Goal: Register for event/course

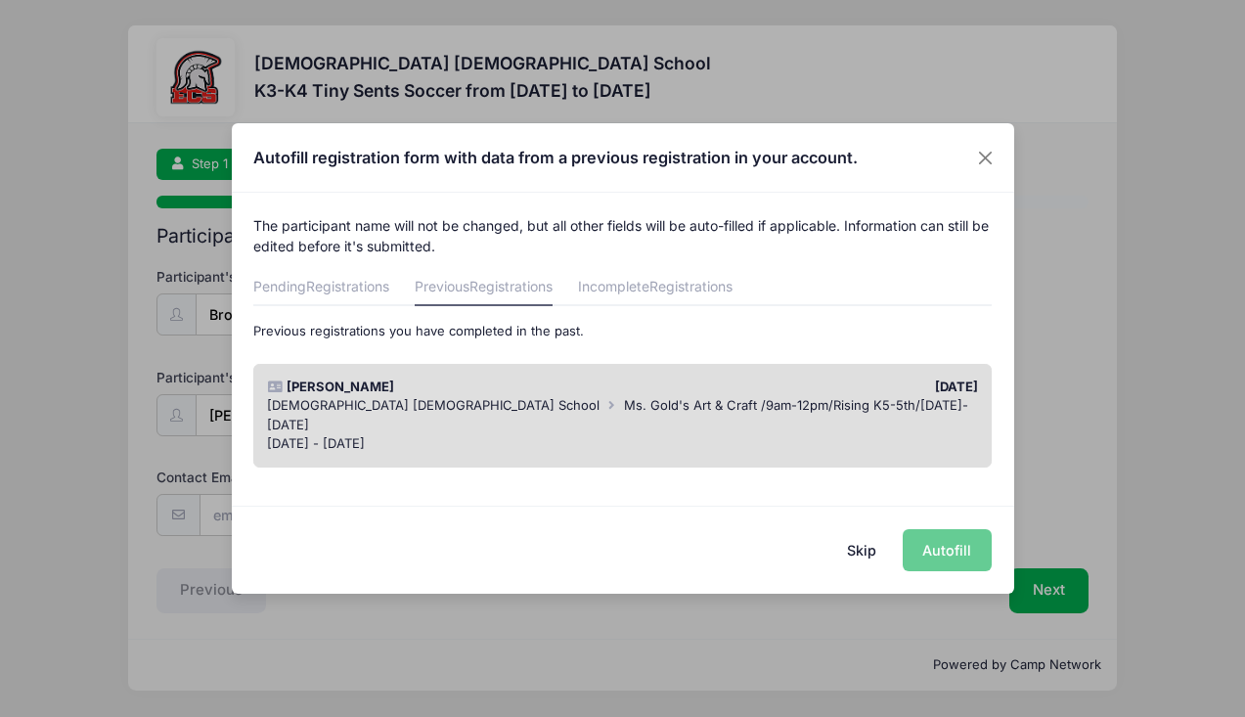
click at [866, 548] on button "Skip" at bounding box center [860, 550] width 69 height 42
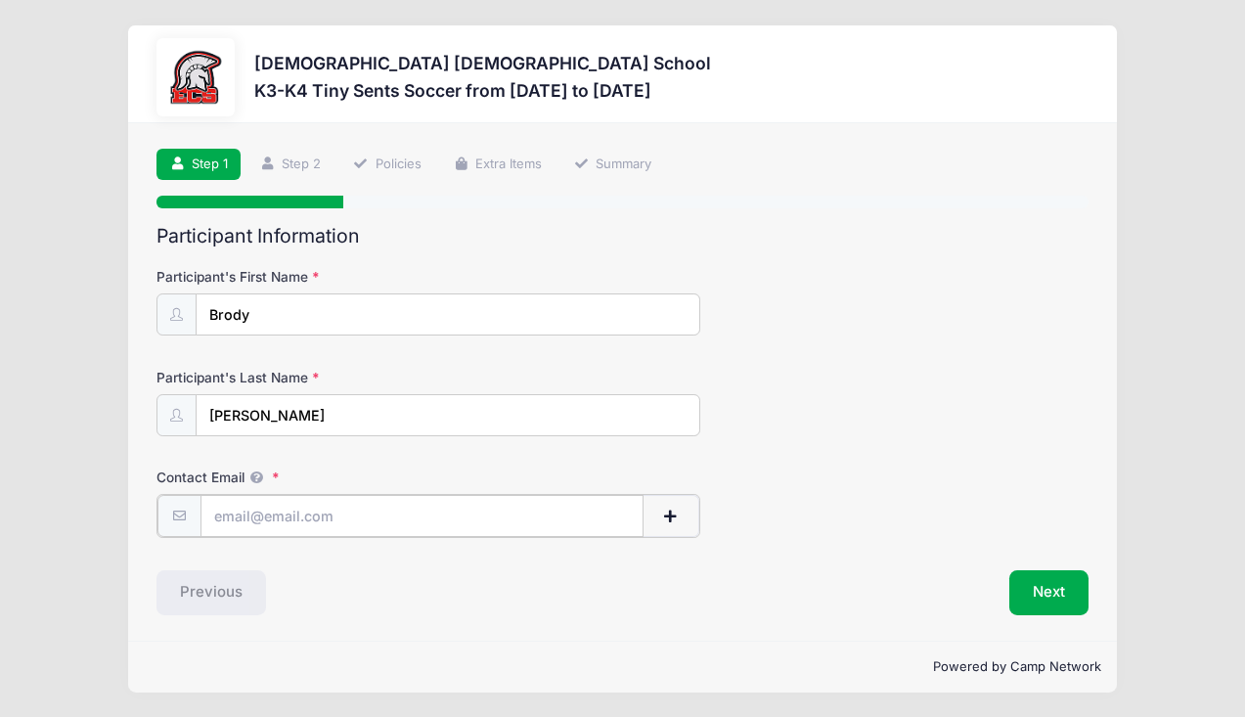
click at [349, 504] on input "Contact Email" at bounding box center [421, 516] width 443 height 42
type input "[EMAIL_ADDRESS][DOMAIN_NAME]"
type input "[PERSON_NAME]"
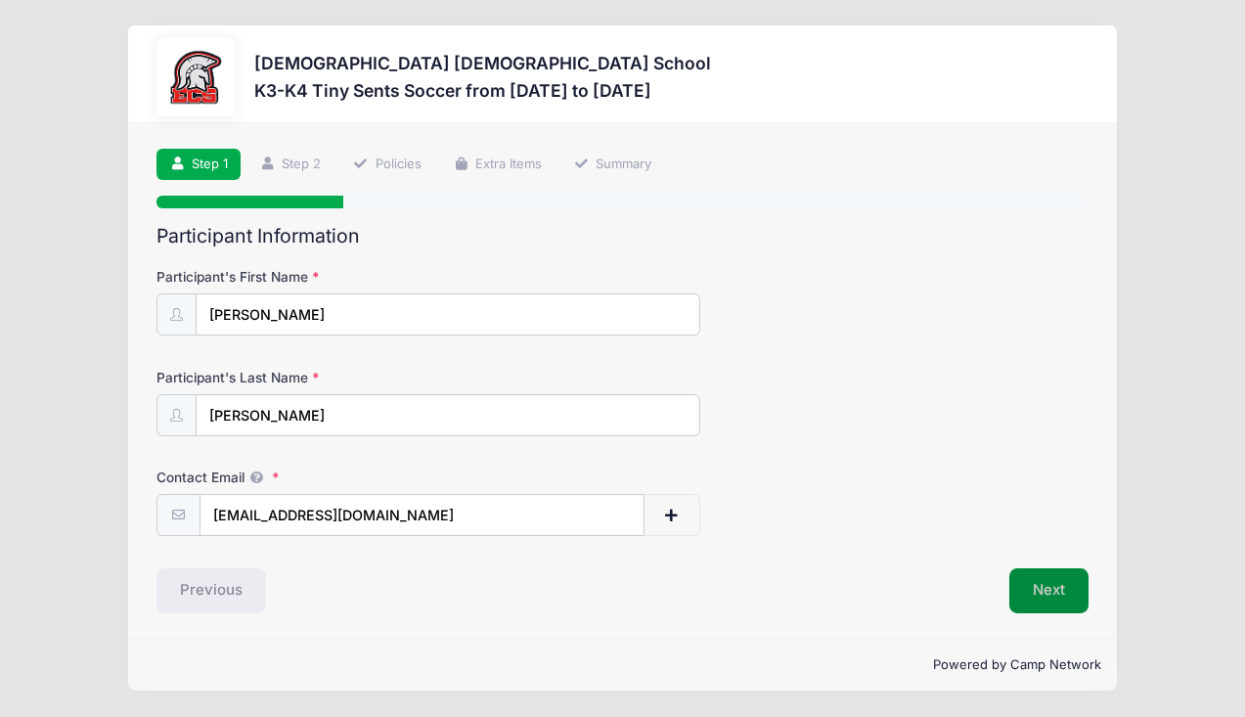
click at [1032, 590] on button "Next" at bounding box center [1048, 590] width 79 height 45
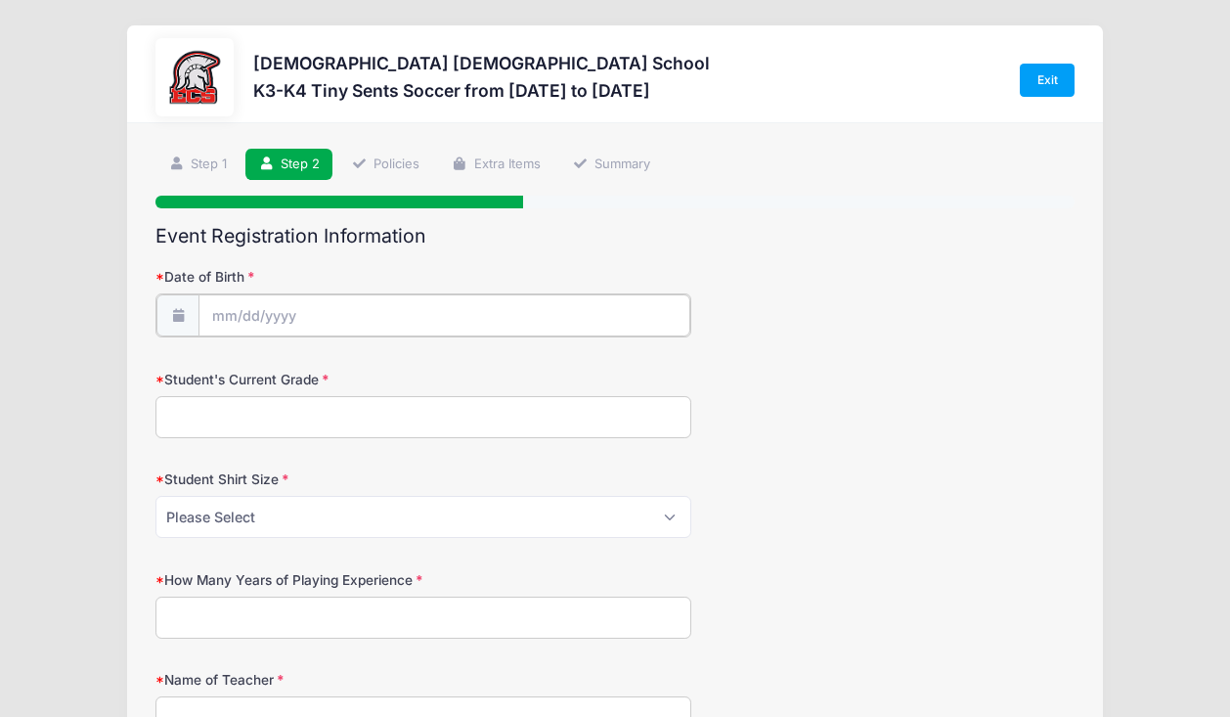
click at [321, 302] on input "Date of Birth" at bounding box center [444, 315] width 492 height 42
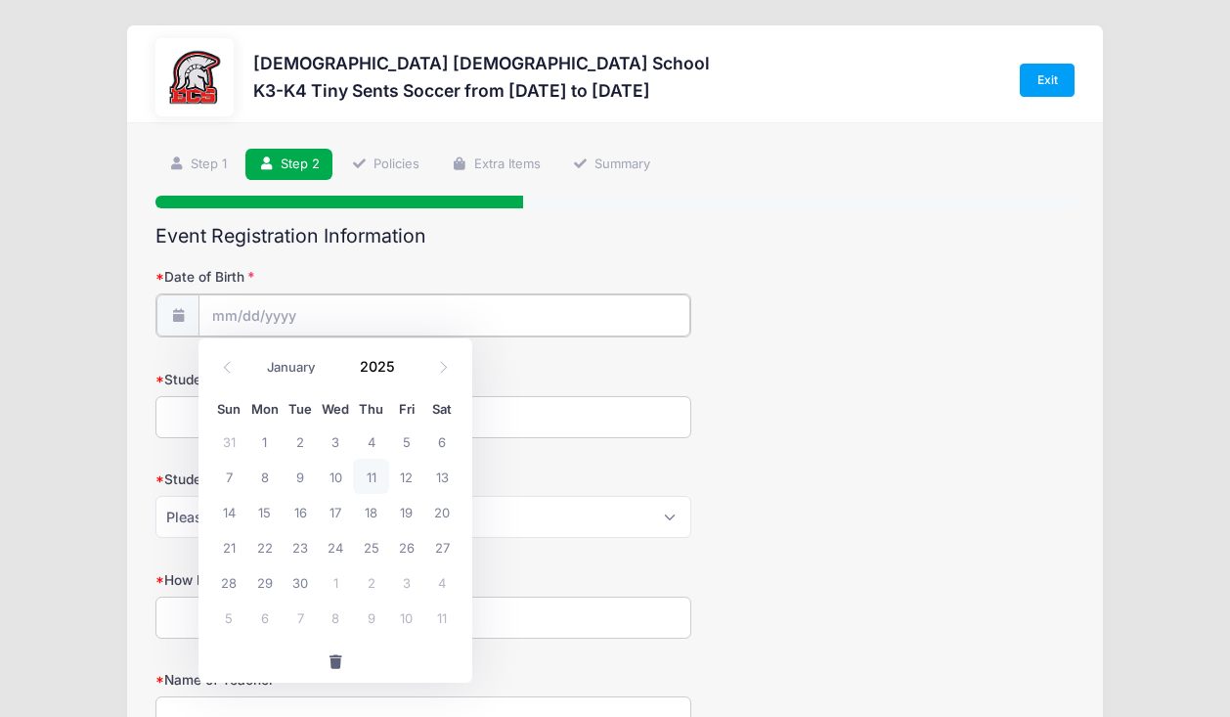
click at [304, 327] on input "Date of Birth" at bounding box center [444, 315] width 492 height 42
click at [384, 366] on input "2025" at bounding box center [382, 366] width 64 height 29
type input "2020"
click at [319, 368] on select "January February March April May June July August September October November De…" at bounding box center [300, 367] width 87 height 25
select select "11"
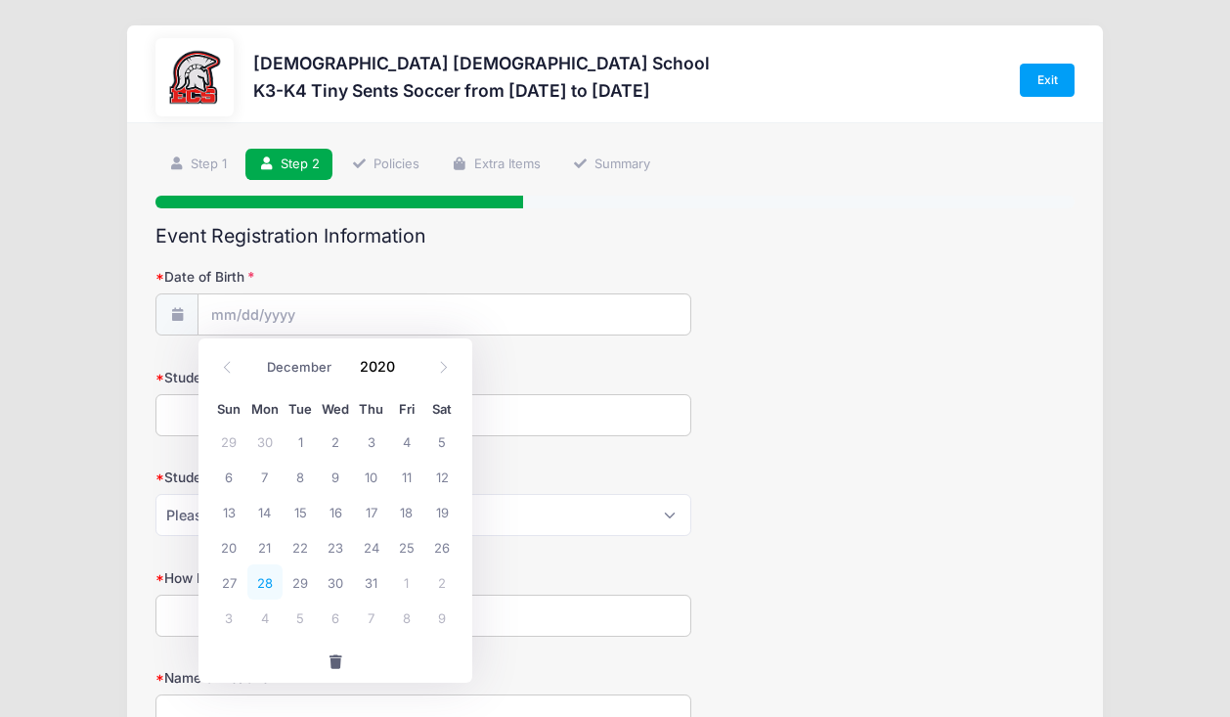
click at [267, 583] on span "28" at bounding box center [264, 581] width 35 height 35
type input "[DATE]"
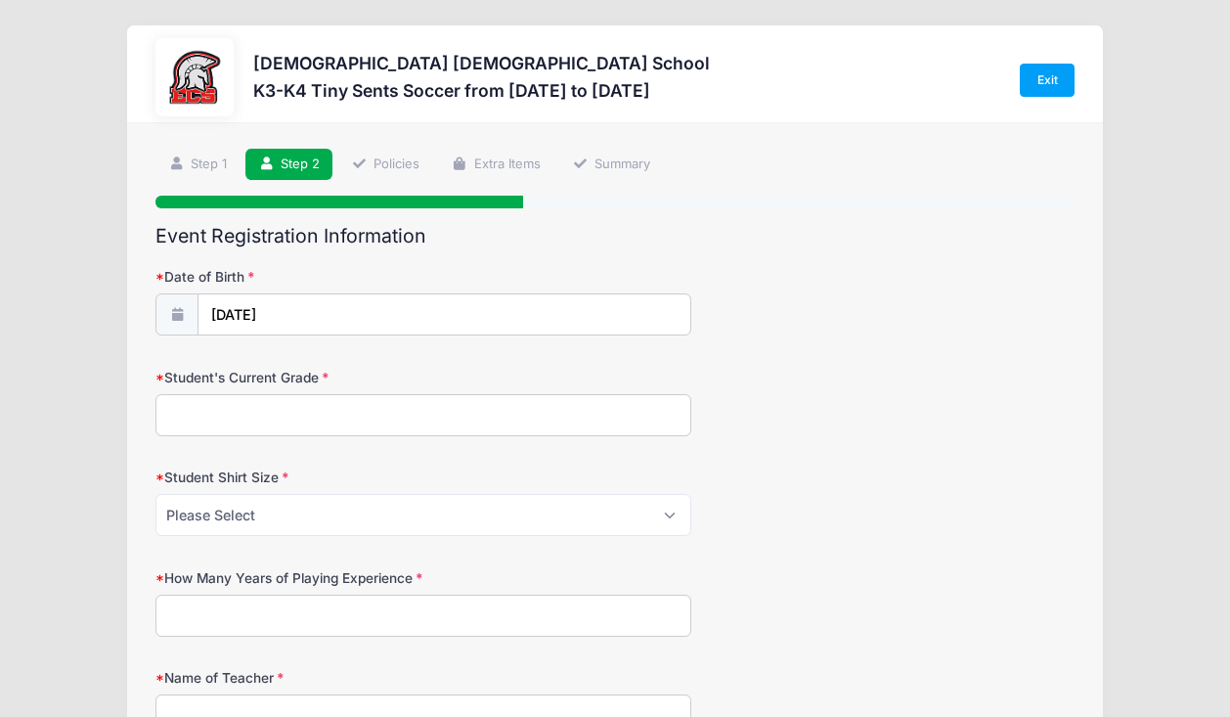
click at [410, 421] on input "Student's Current Grade" at bounding box center [423, 415] width 536 height 42
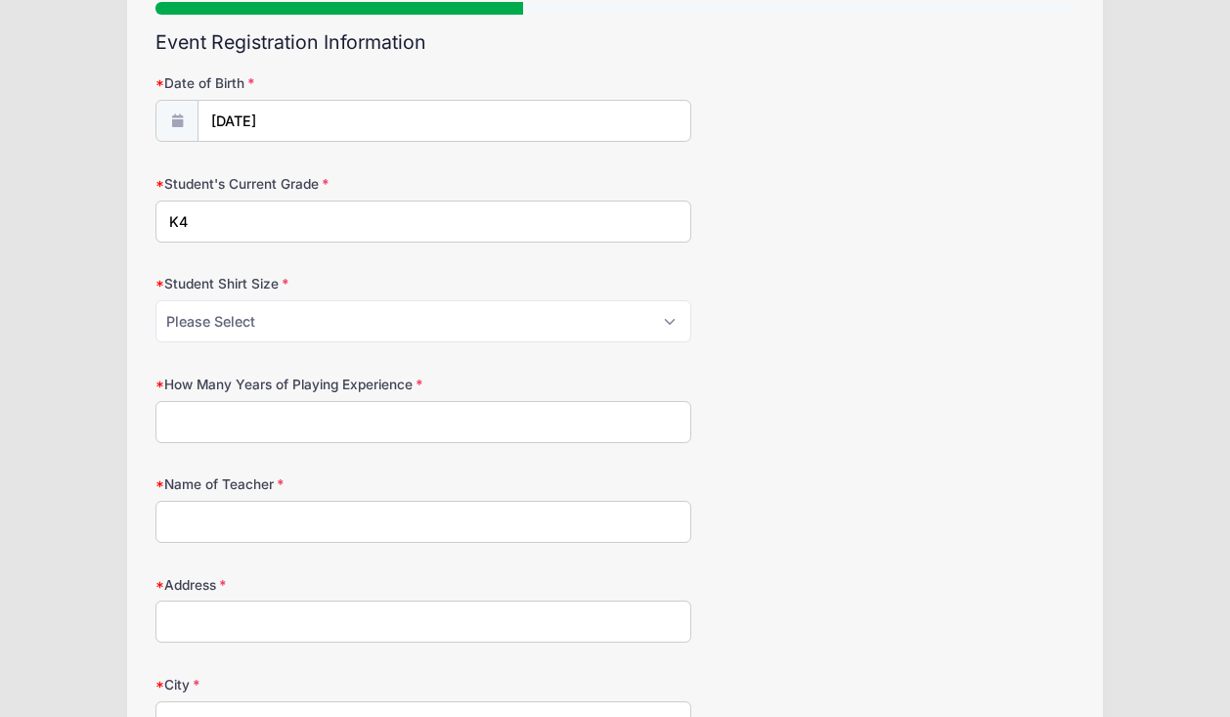
scroll to position [226, 0]
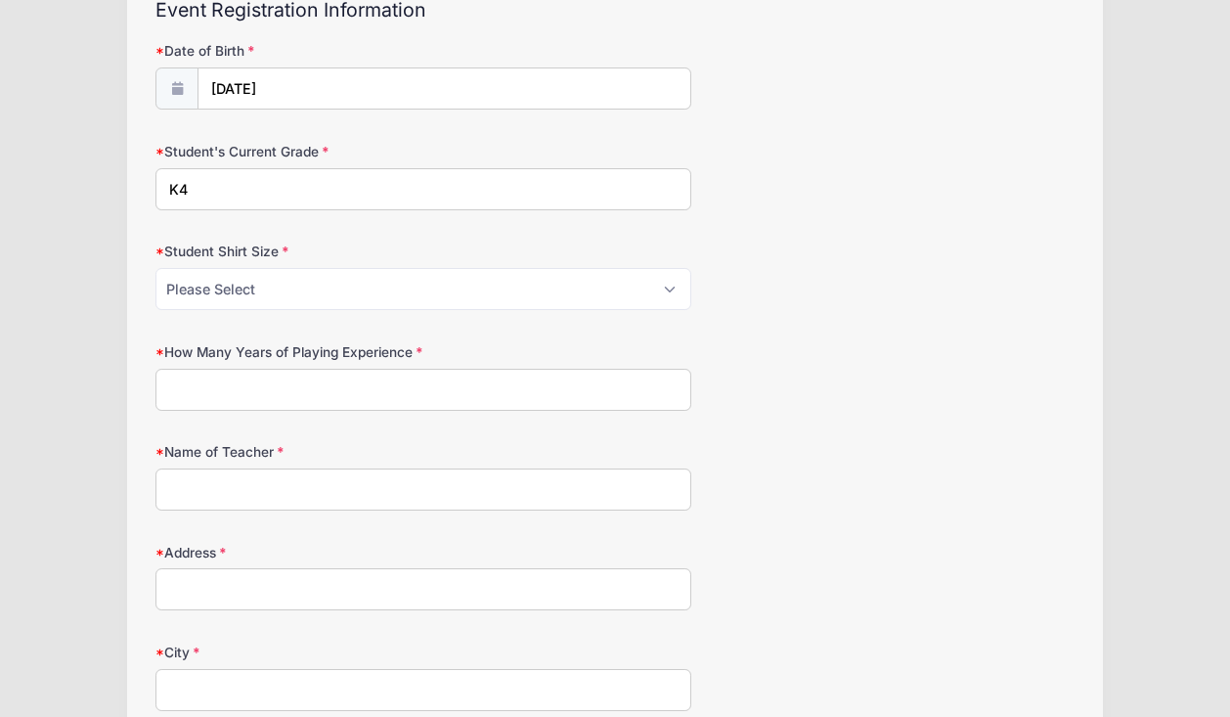
type input "K4"
click at [483, 291] on select "Please Select XS S M L XL XXL" at bounding box center [423, 289] width 536 height 42
select select "XS"
click at [401, 378] on input "How Many Years of Playing Experience" at bounding box center [423, 390] width 536 height 42
type input "1"
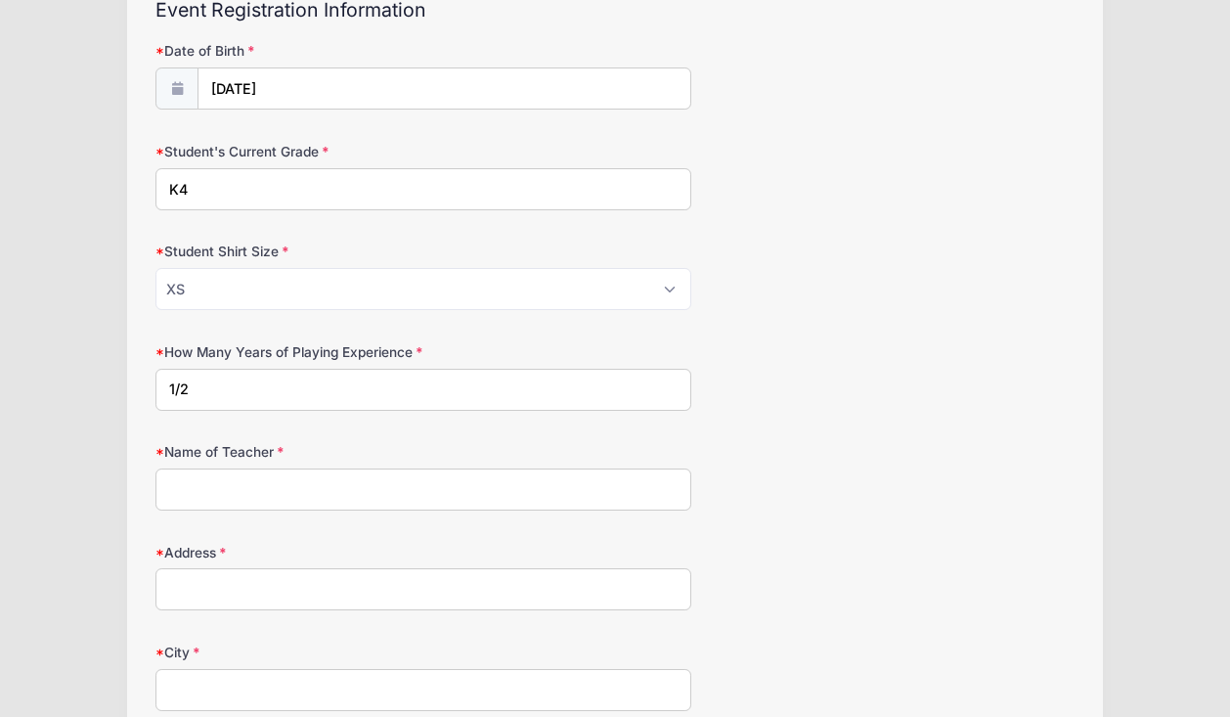
type input "1/2"
click at [312, 486] on input "Name of Teacher" at bounding box center [423, 489] width 536 height 42
click at [302, 489] on input "Name of Teacher" at bounding box center [423, 489] width 536 height 42
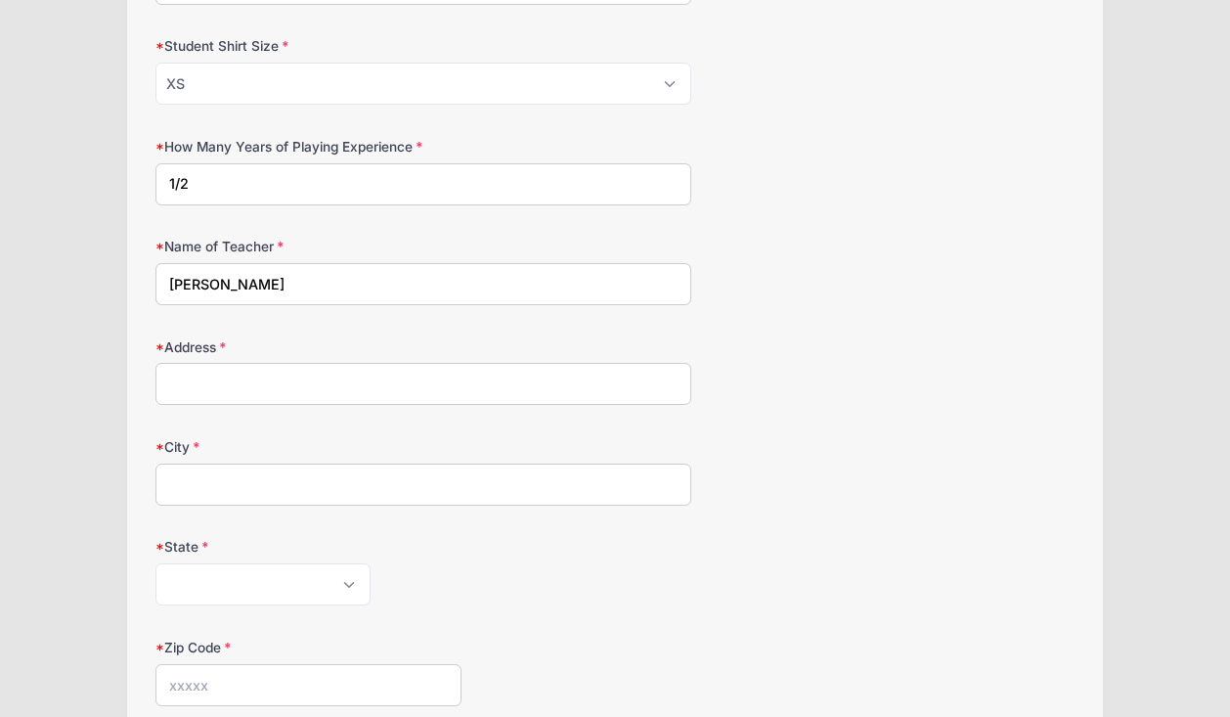
scroll to position [469, 0]
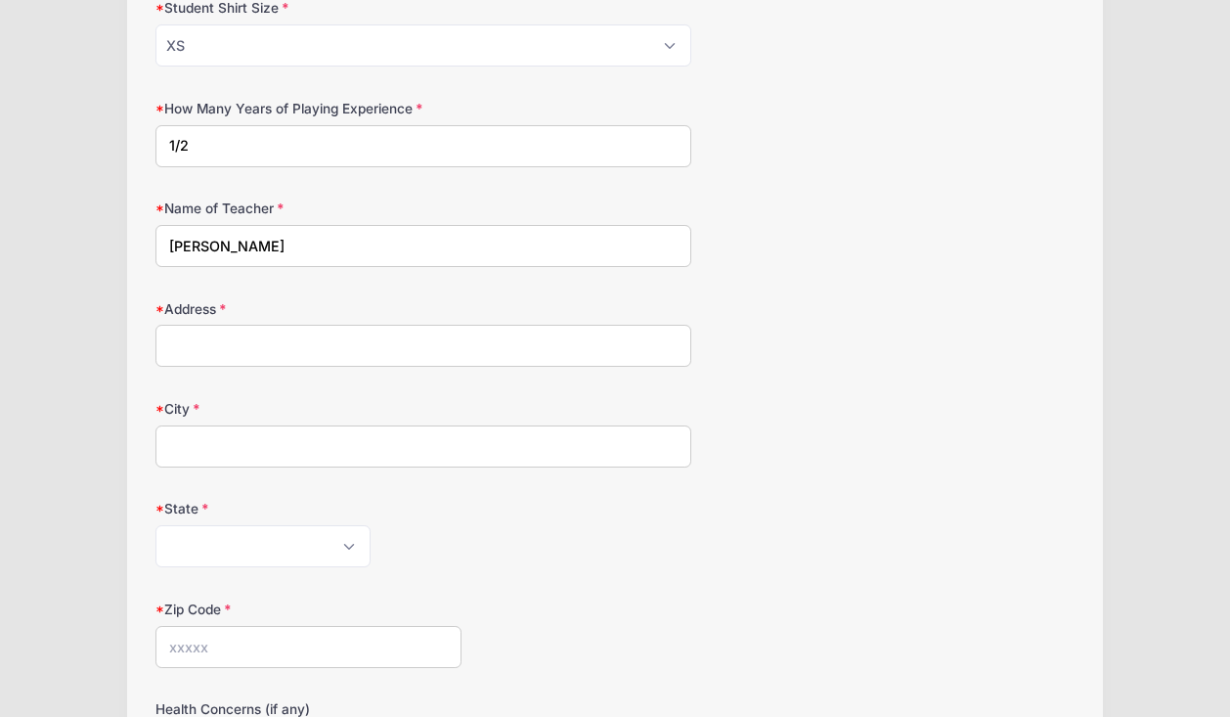
type input "[PERSON_NAME]"
click at [293, 347] on input "Address" at bounding box center [423, 346] width 536 height 42
type input "[STREET_ADDRESS]"
type input "[GEOGRAPHIC_DATA][PERSON_NAME]"
select select "FL"
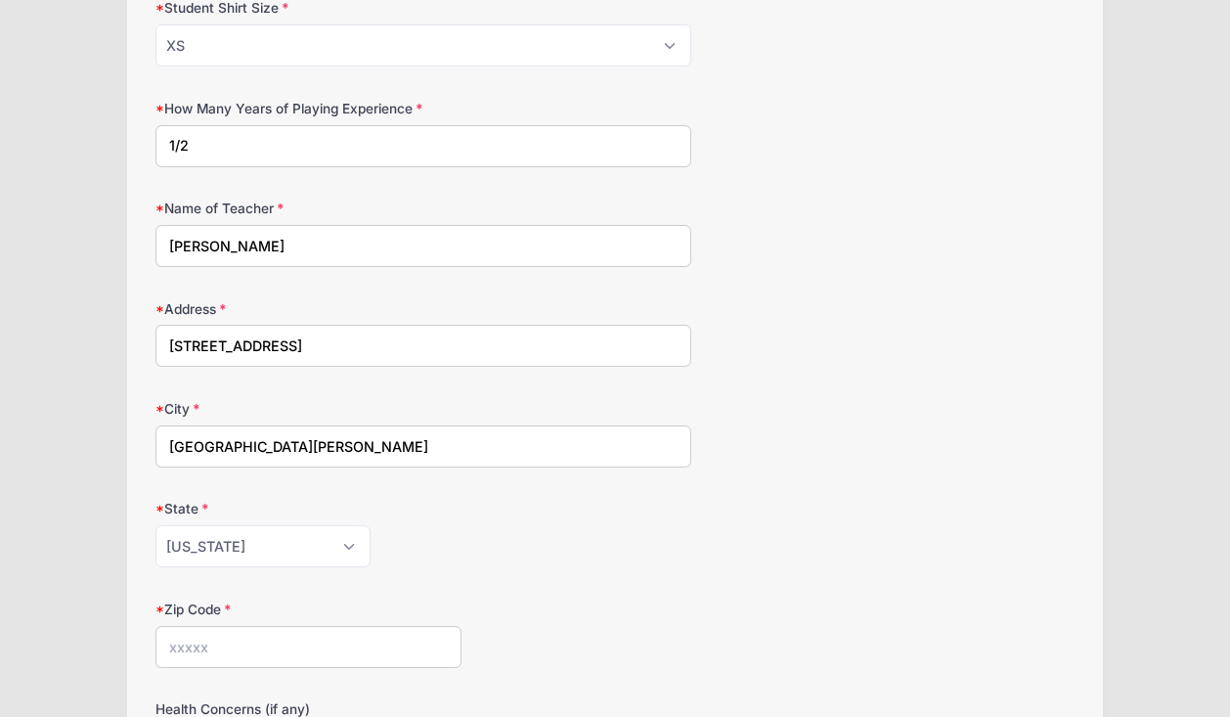
type input "33917"
type input "[PHONE_NUMBER]"
type input "[EMAIL_ADDRESS][DOMAIN_NAME]"
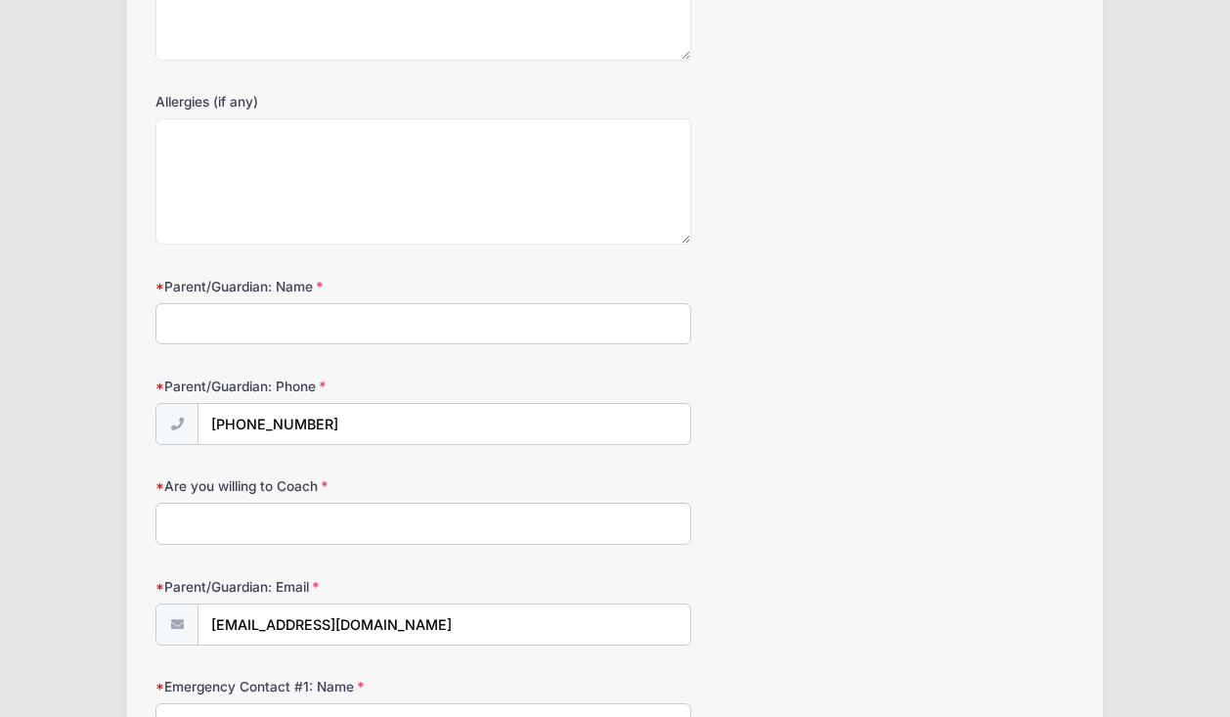
scroll to position [1278, 0]
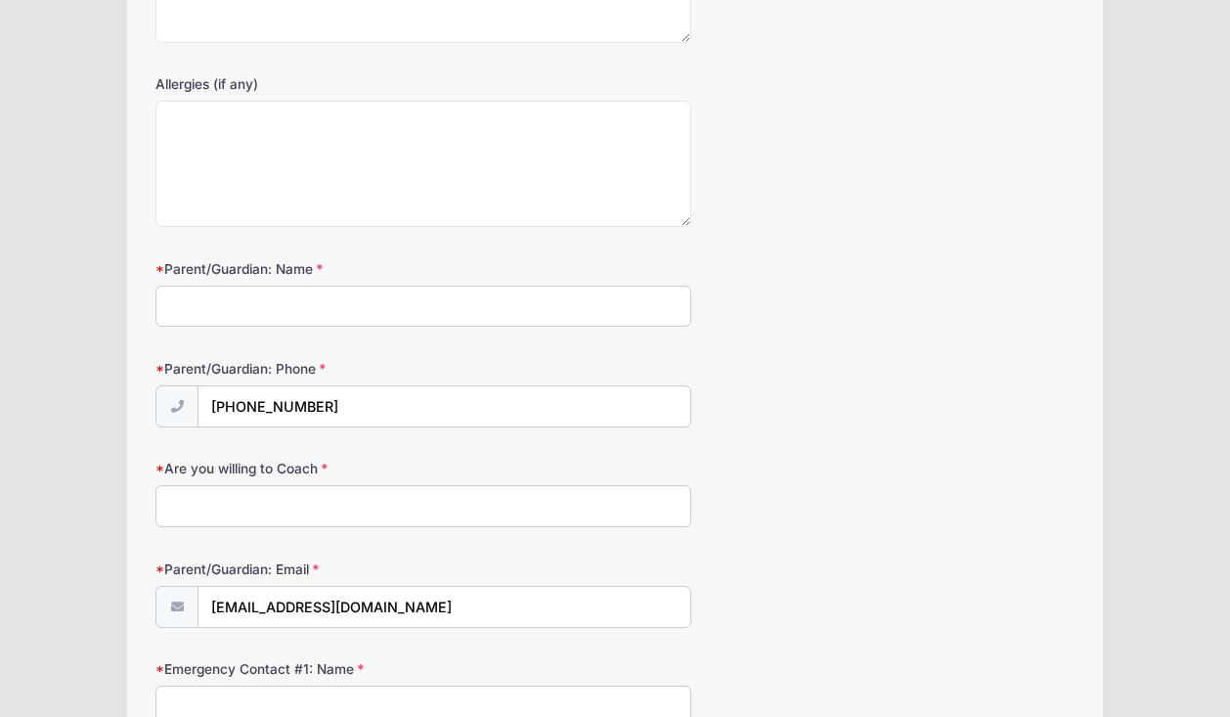
click at [328, 312] on input "Parent/Guardian: Name" at bounding box center [423, 306] width 536 height 42
type input "[PERSON_NAME]"
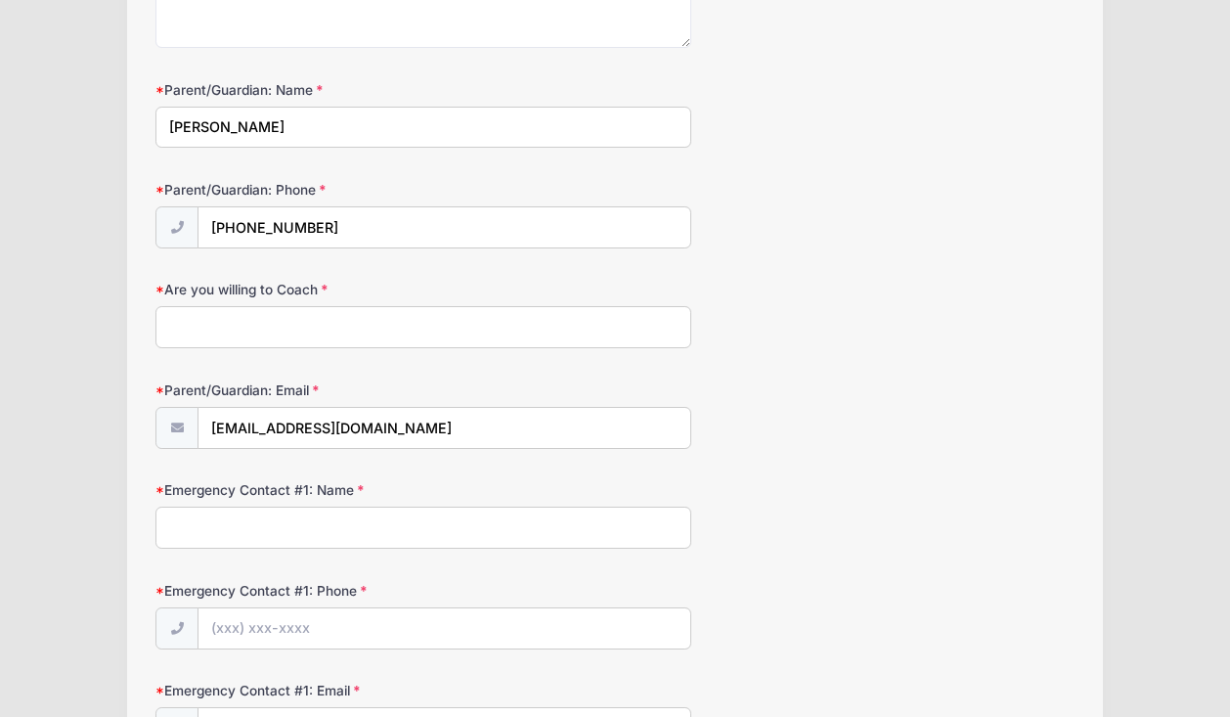
scroll to position [1471, 0]
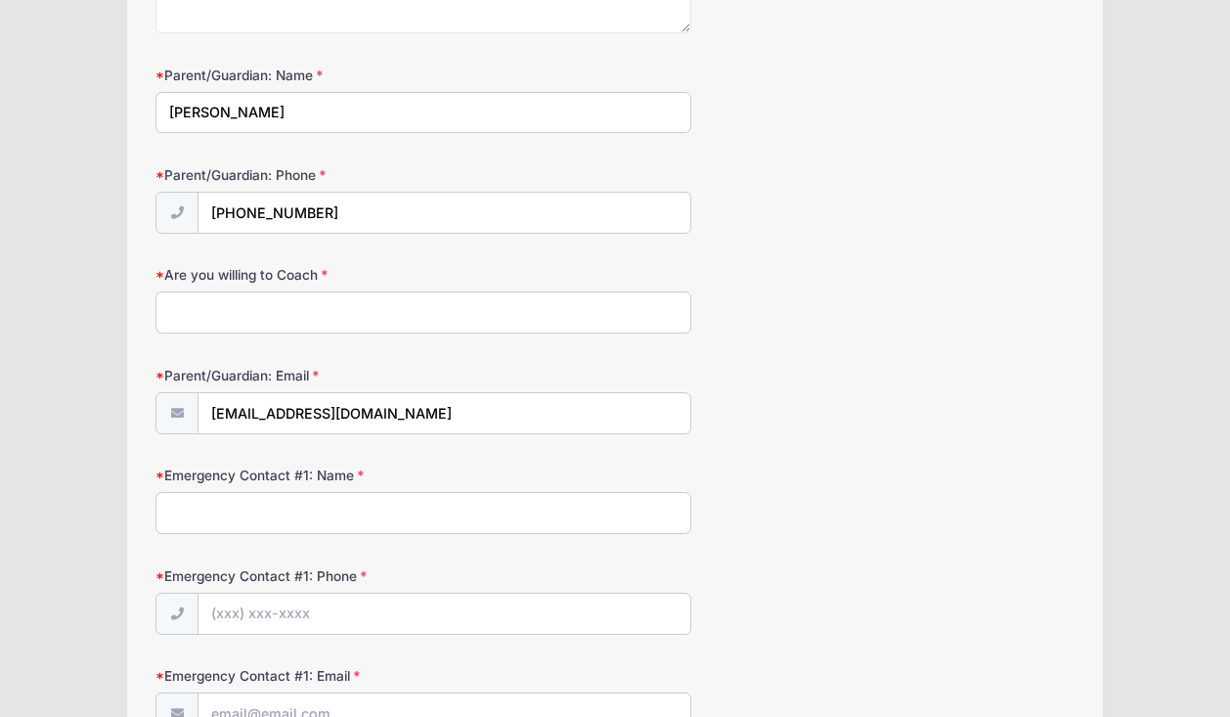
click at [310, 314] on input "Are you willing to Coach" at bounding box center [423, 312] width 536 height 42
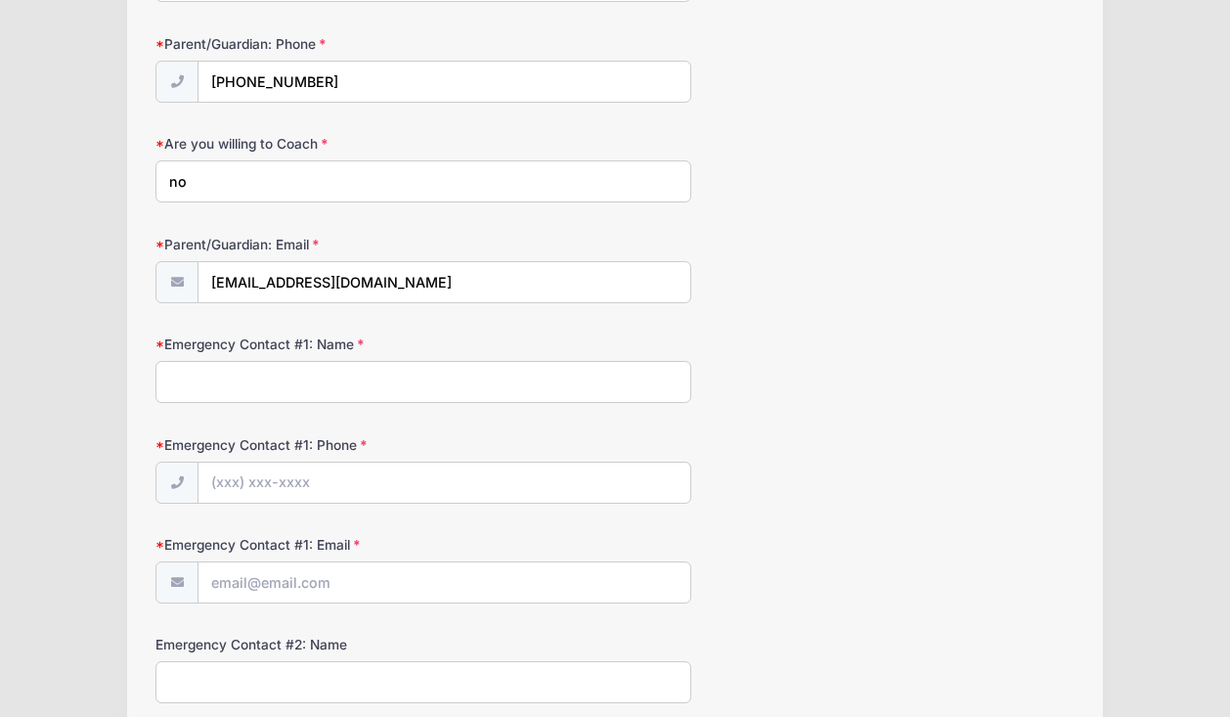
scroll to position [1625, 0]
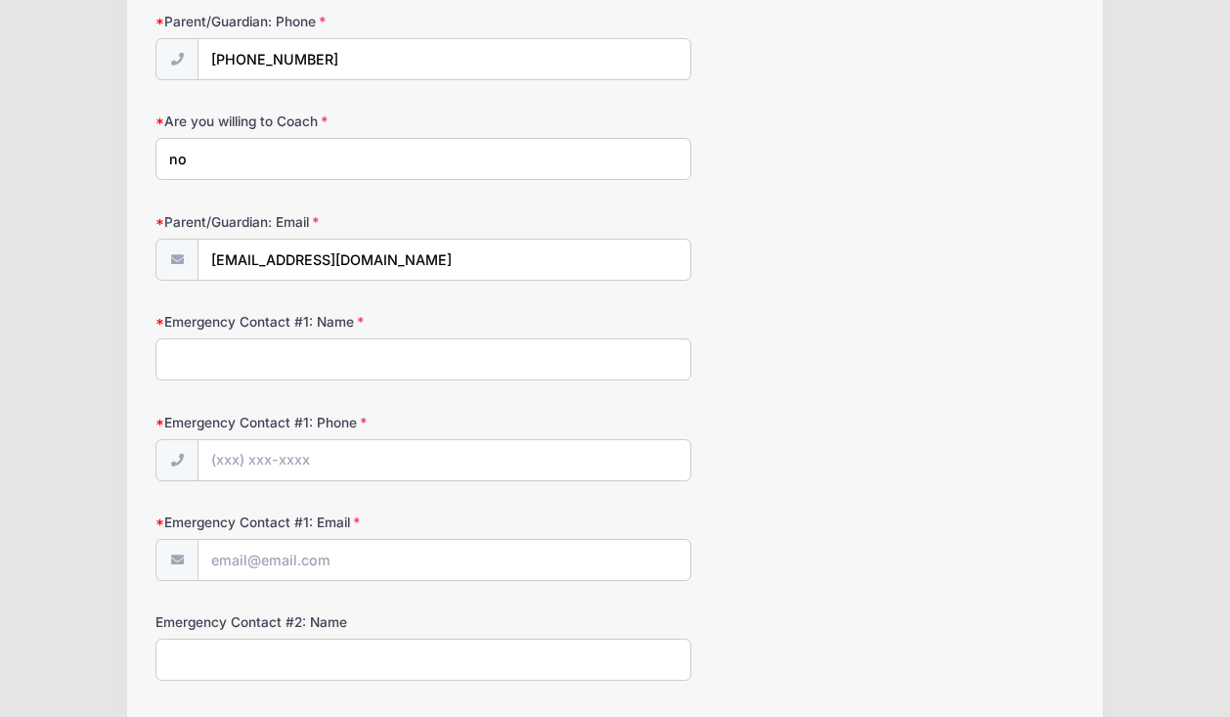
type input "no"
click at [351, 358] on input "Emergency Contact #1: Name" at bounding box center [423, 359] width 536 height 42
type input "[PERSON_NAME]"
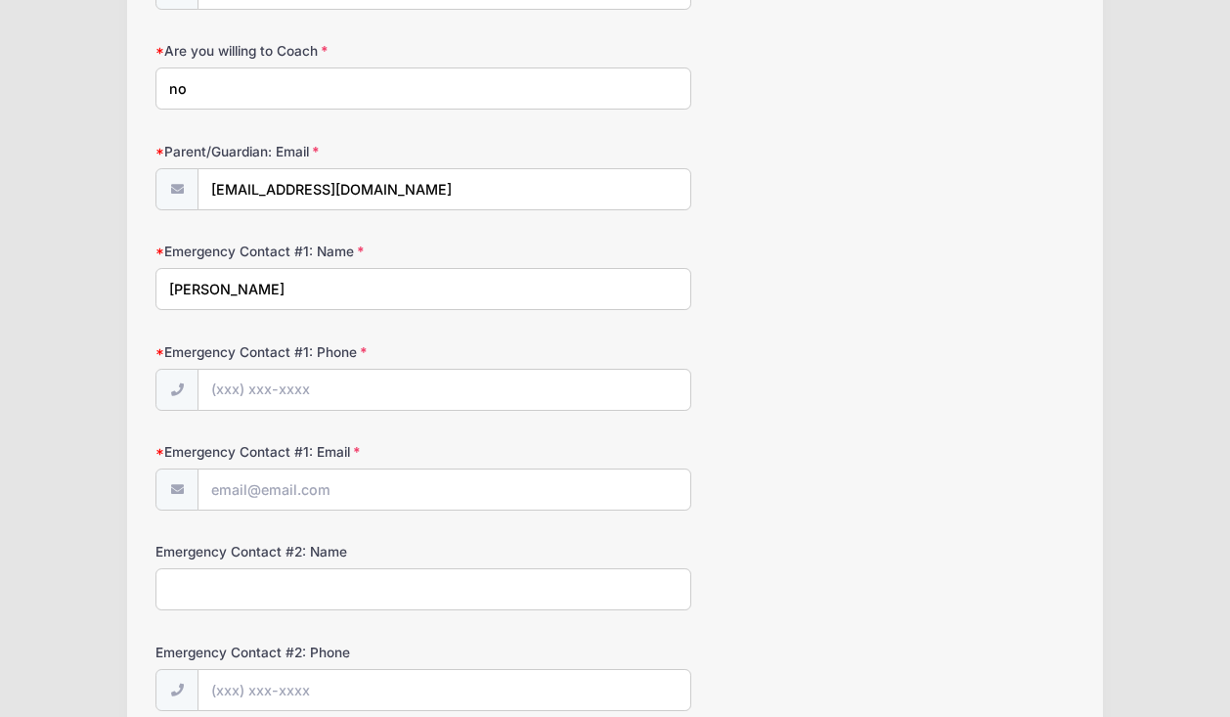
scroll to position [1723, 0]
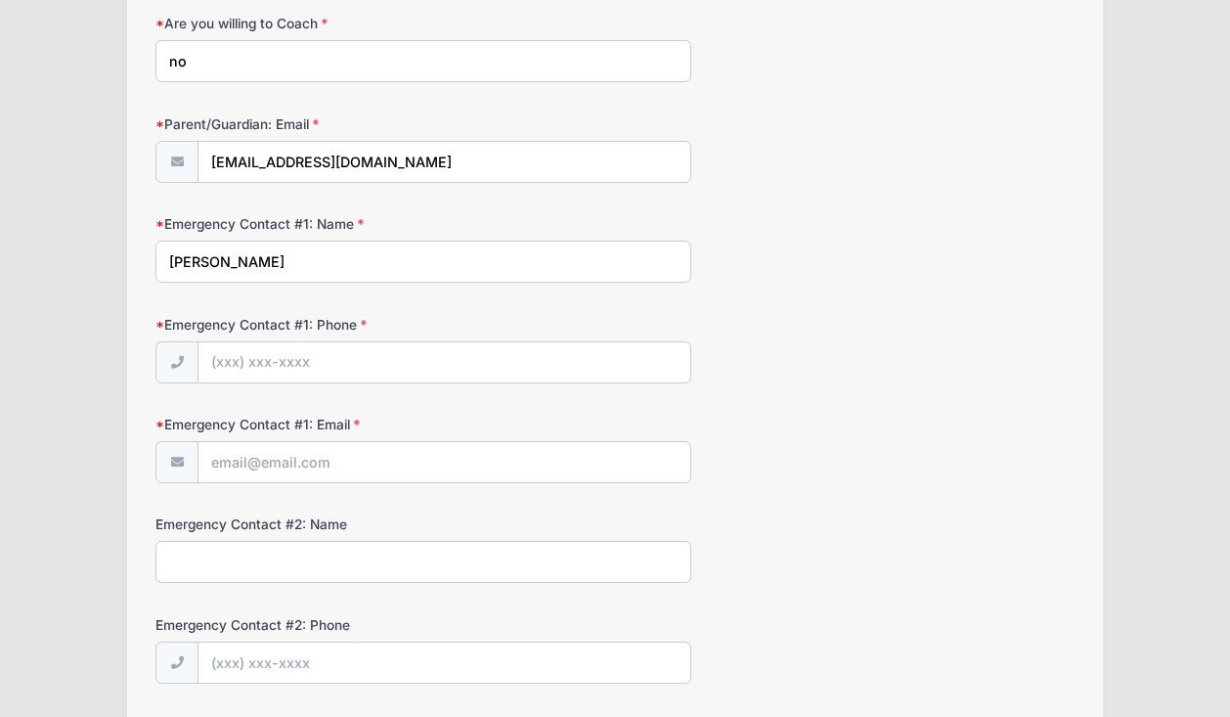
click at [318, 371] on input "Emergency Contact #1: Phone" at bounding box center [444, 363] width 492 height 42
type input "[PHONE_NUMBER]"
drag, startPoint x: 203, startPoint y: 264, endPoint x: 152, endPoint y: 263, distance: 51.8
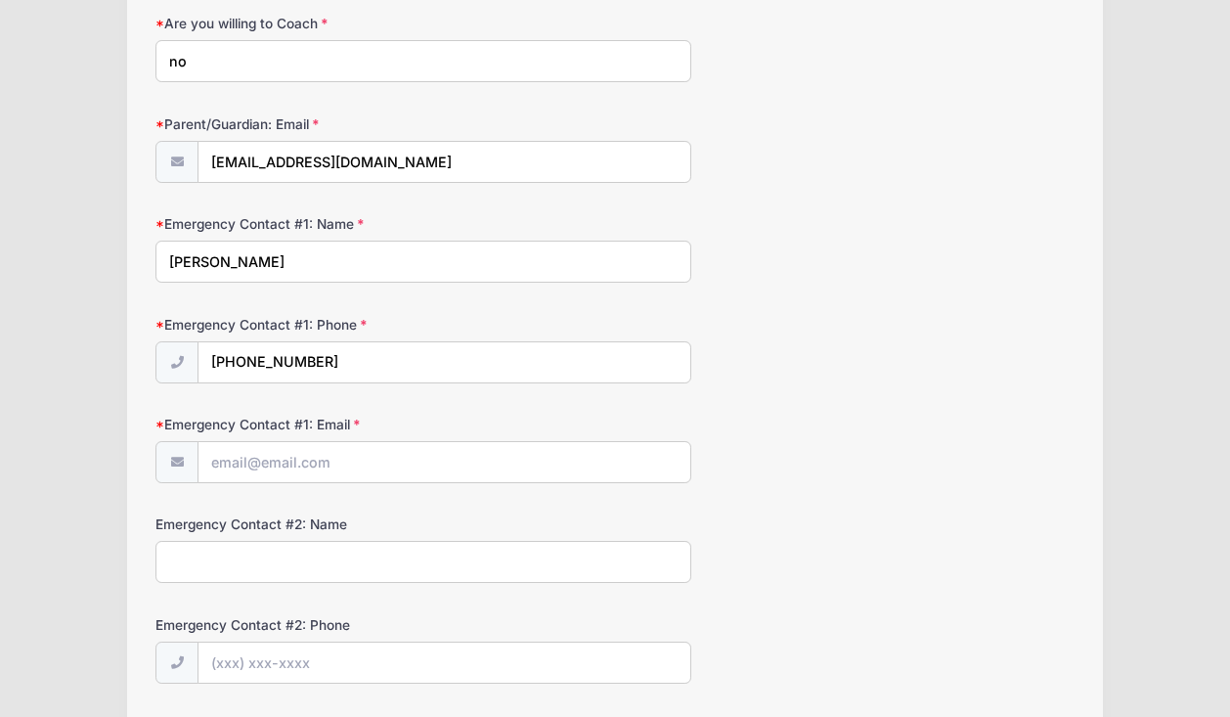
type input "[PERSON_NAME]"
click at [351, 448] on input "Emergency Contact #1: Email" at bounding box center [444, 463] width 492 height 42
type input "[EMAIL_ADDRESS][DOMAIN_NAME]"
type input "[PHONE_NUMBER]"
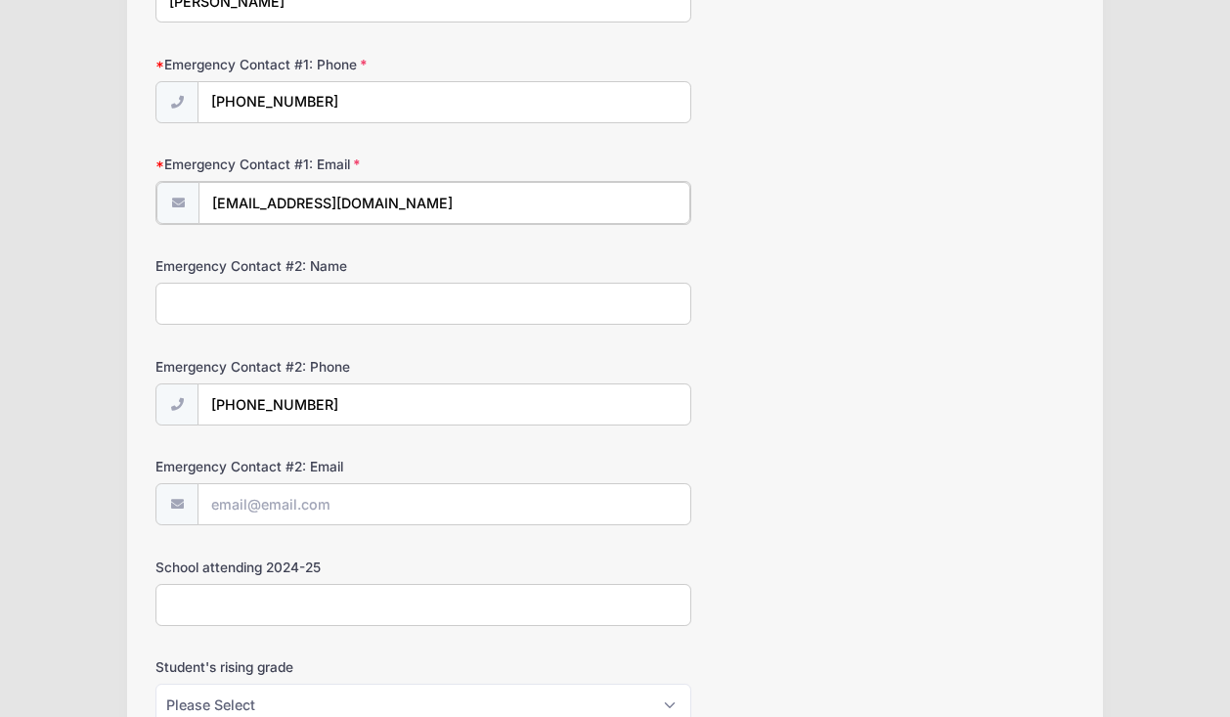
scroll to position [1999, 0]
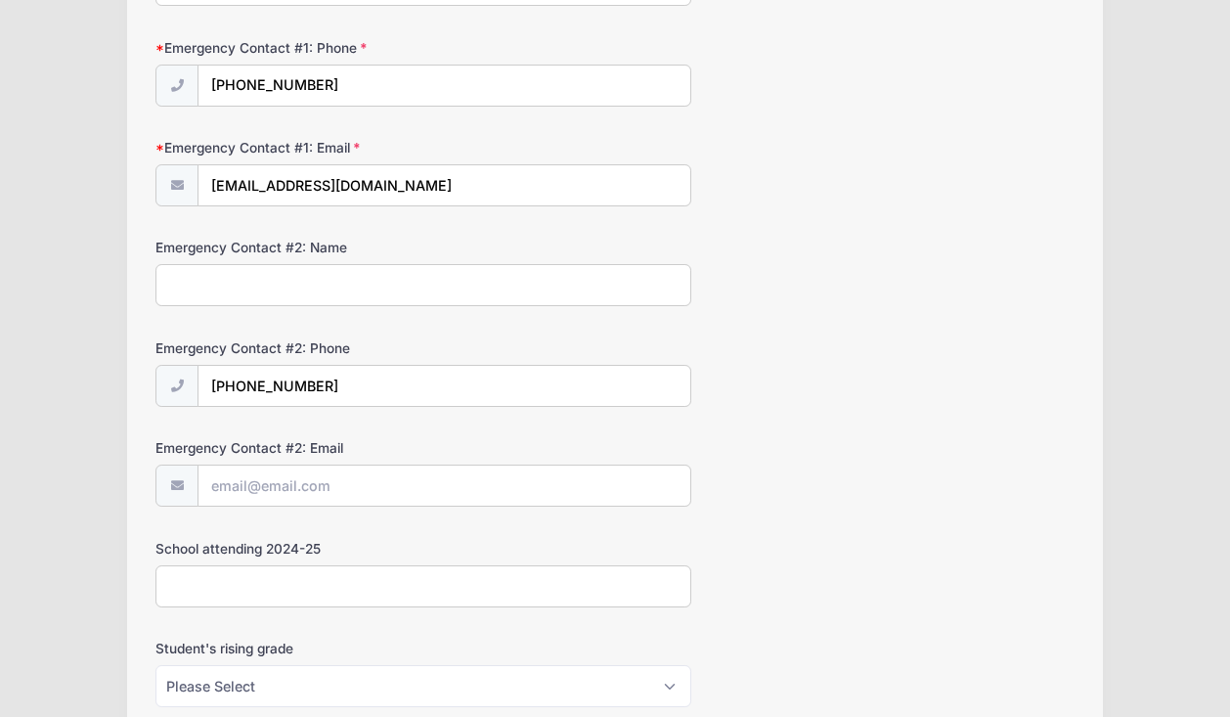
click at [309, 292] on input "Emergency Contact #2: Name" at bounding box center [423, 285] width 536 height 42
type input "[PERSON_NAME]"
click at [371, 385] on input "[PHONE_NUMBER]" at bounding box center [444, 387] width 492 height 42
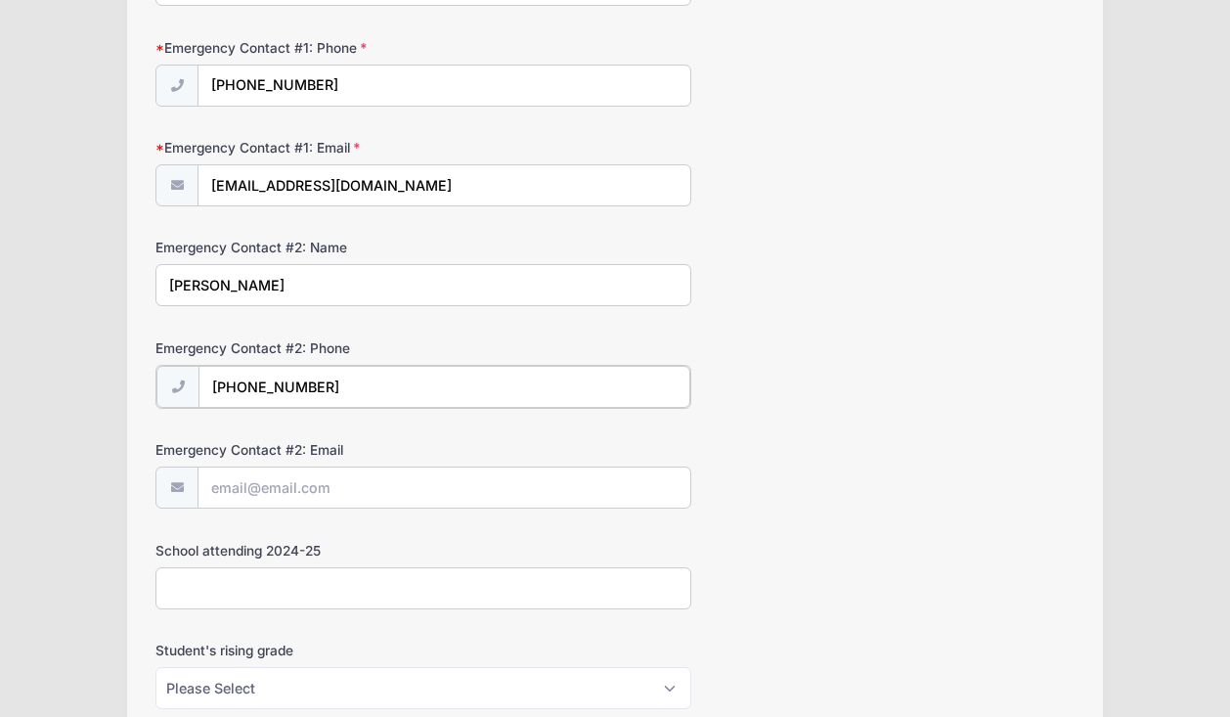
type input "[PHONE_NUMBER]"
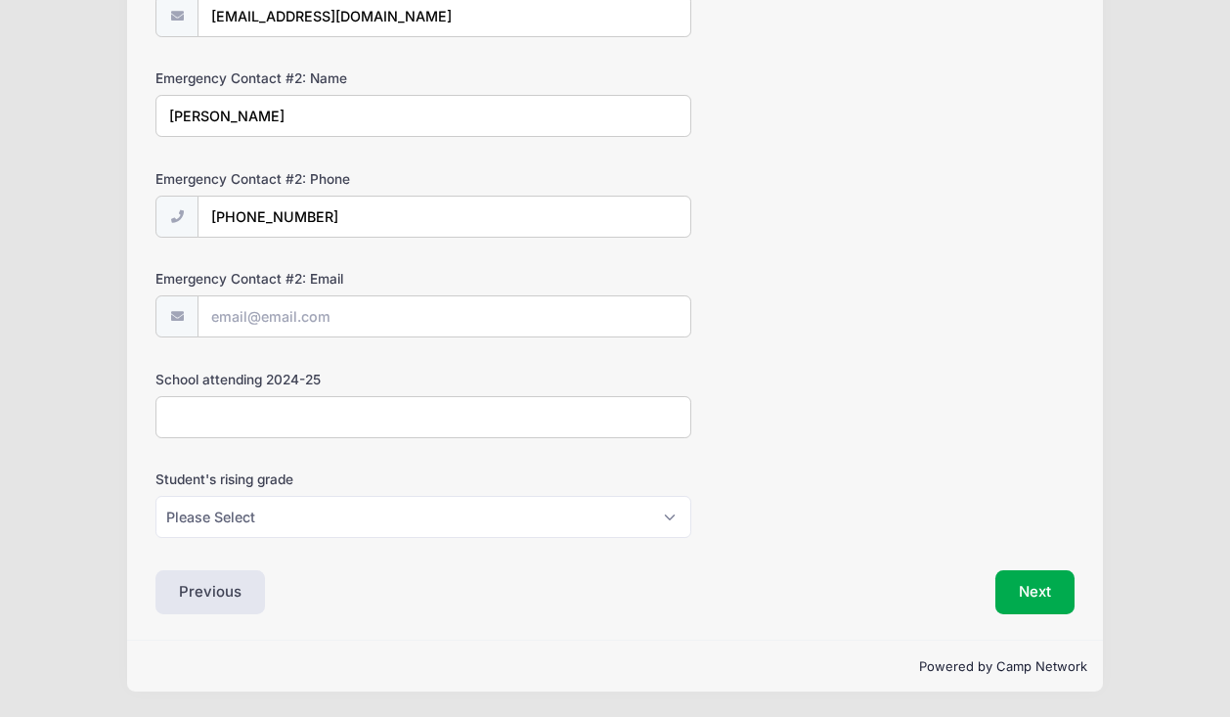
click at [237, 412] on input "School attending 2024-25" at bounding box center [423, 417] width 536 height 42
type input "ECS"
click at [328, 518] on select "Please Select K5 1st 2nd 3rd 4th 5th 6th 7th 8th" at bounding box center [423, 517] width 536 height 42
select select "K5"
click at [765, 524] on div "Student's rising grade Please Select K5 1st 2nd 3rd 4th 5th 6th 7th 8th" at bounding box center [614, 503] width 919 height 68
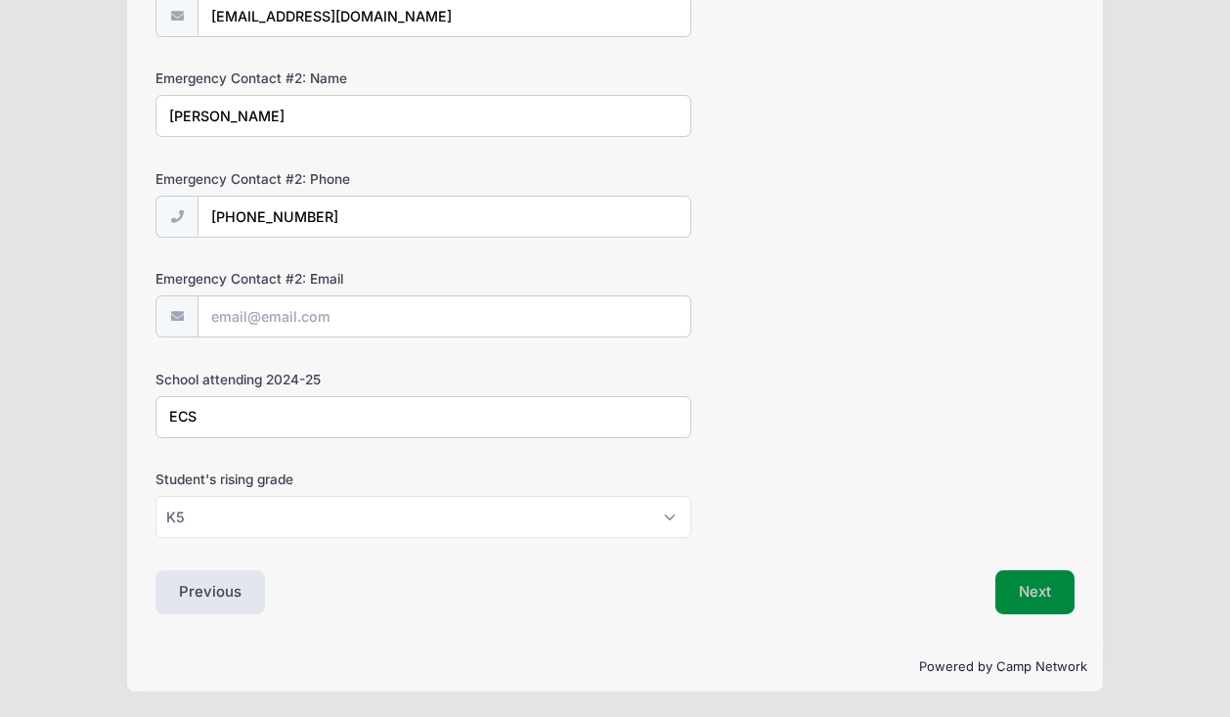
click at [1026, 595] on button "Next" at bounding box center [1034, 592] width 79 height 45
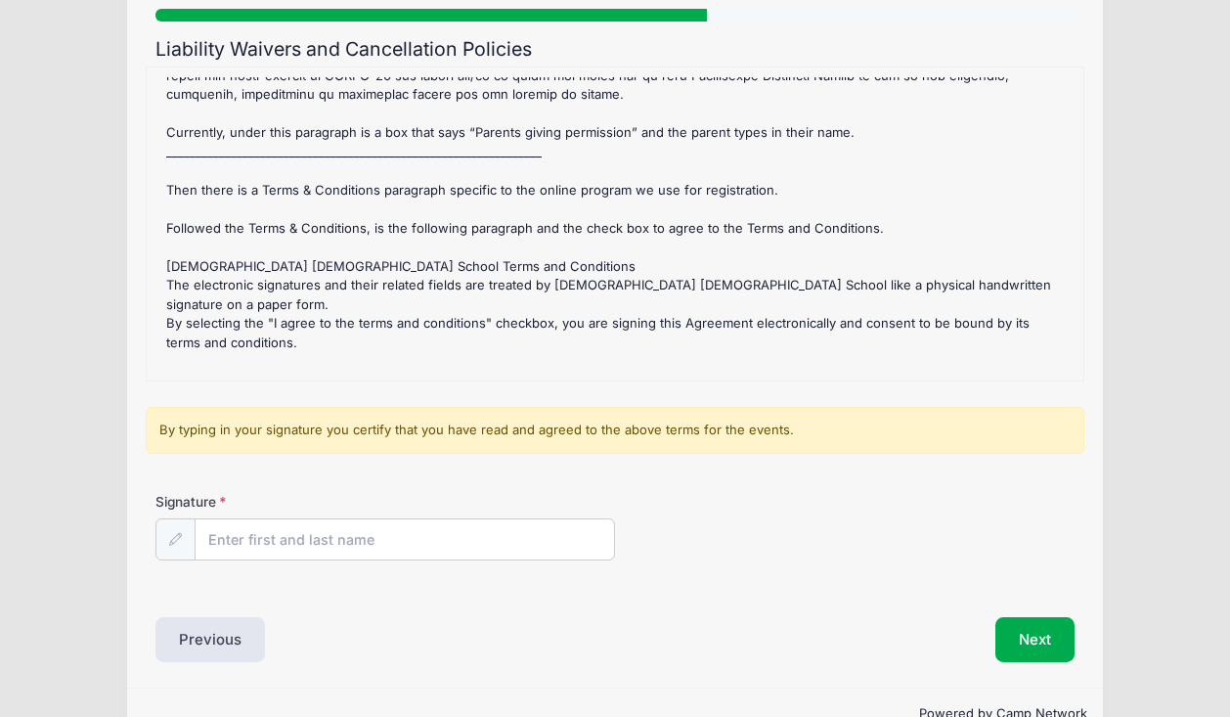
scroll to position [234, 0]
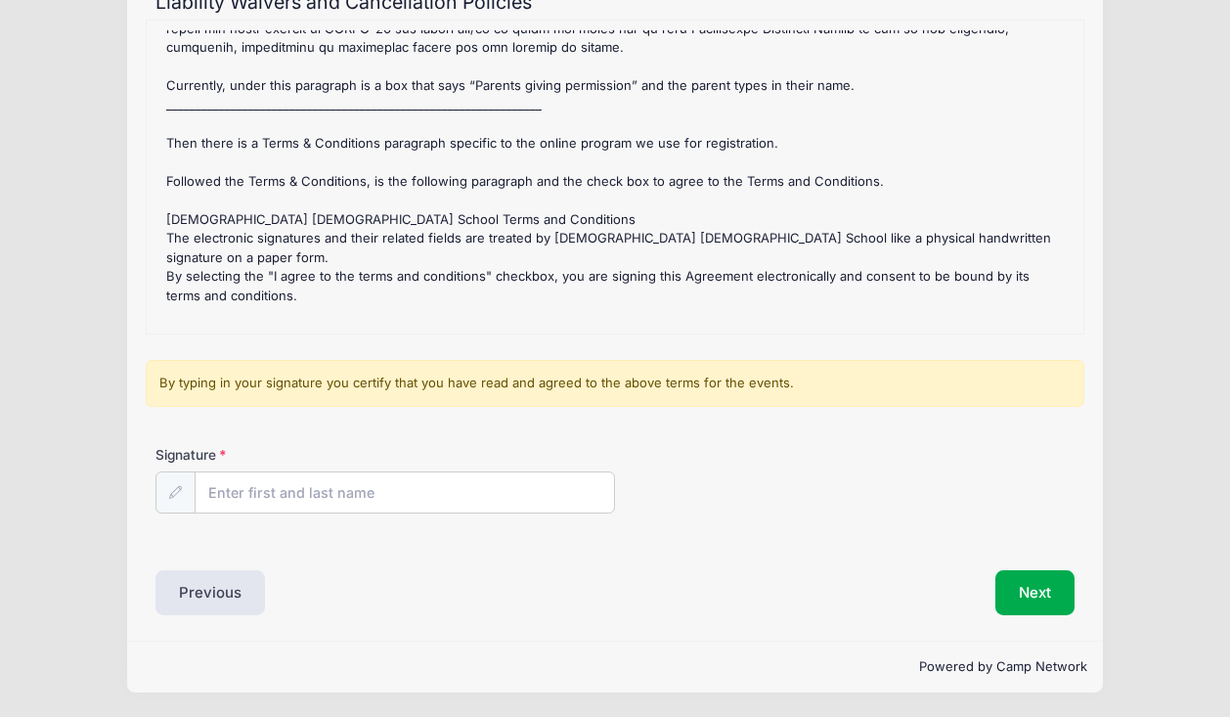
click at [433, 453] on div "Signature" at bounding box center [614, 479] width 919 height 68
click at [384, 500] on input "Signature" at bounding box center [405, 493] width 418 height 42
type input "[PERSON_NAME]"
click at [1045, 588] on button "Next" at bounding box center [1034, 592] width 79 height 45
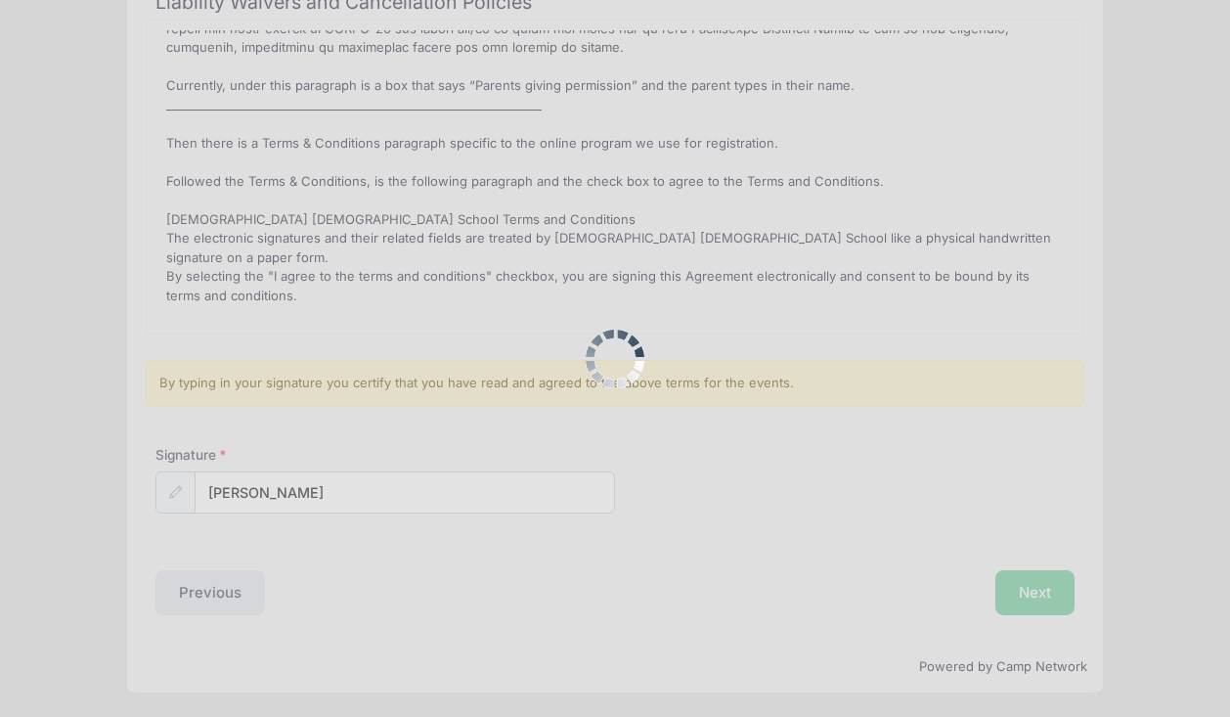
scroll to position [0, 0]
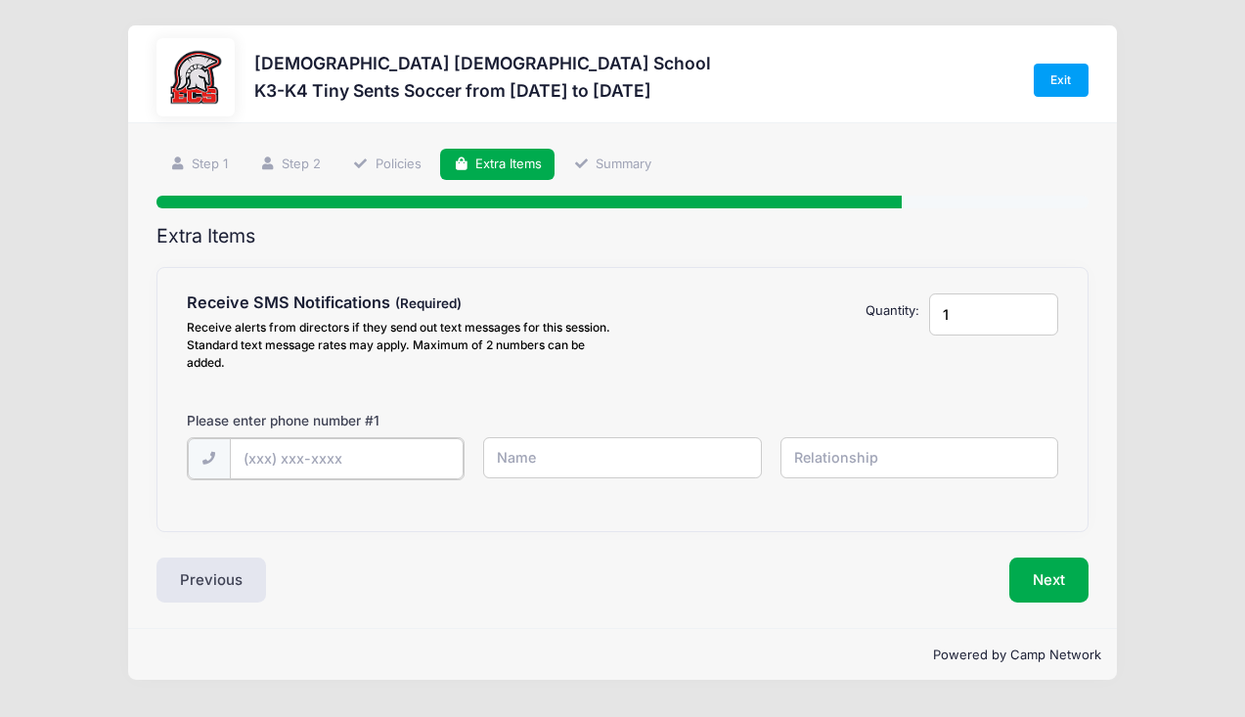
click at [364, 442] on input "text" at bounding box center [347, 459] width 234 height 42
type input "[PHONE_NUMBER]"
type input "[PERSON_NAME]"
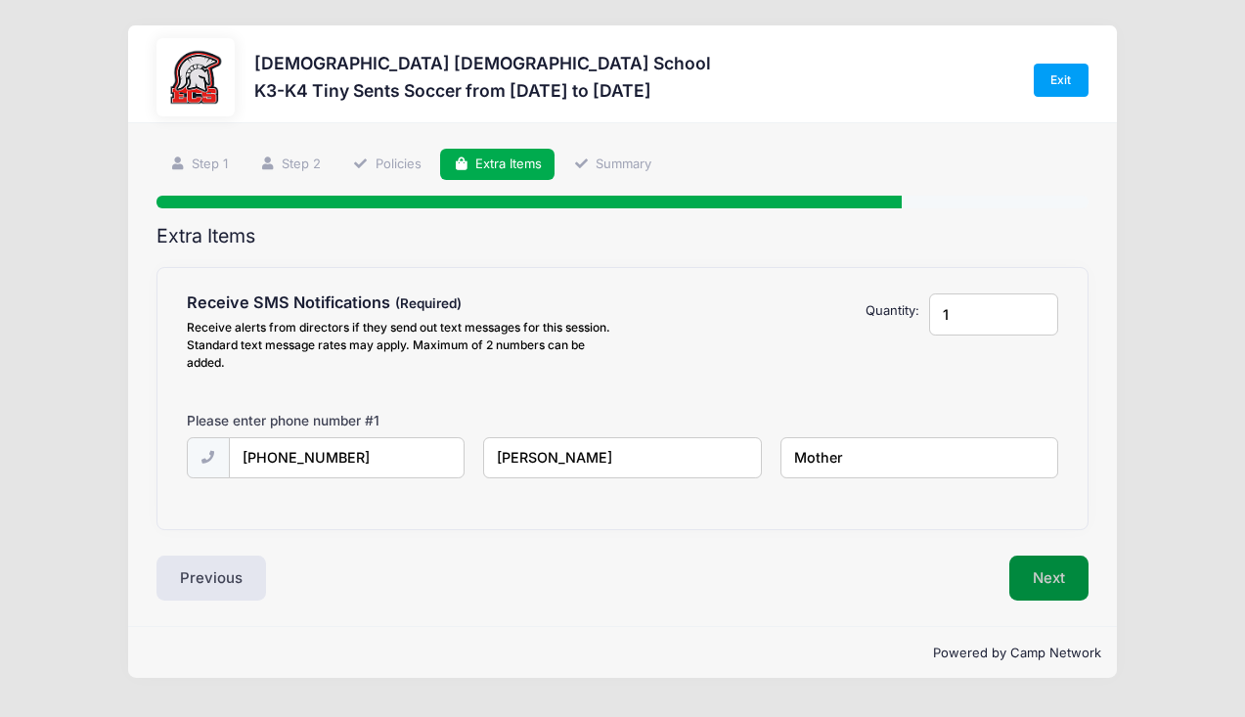
type input "Mother"
click at [1069, 567] on button "Next" at bounding box center [1048, 577] width 79 height 45
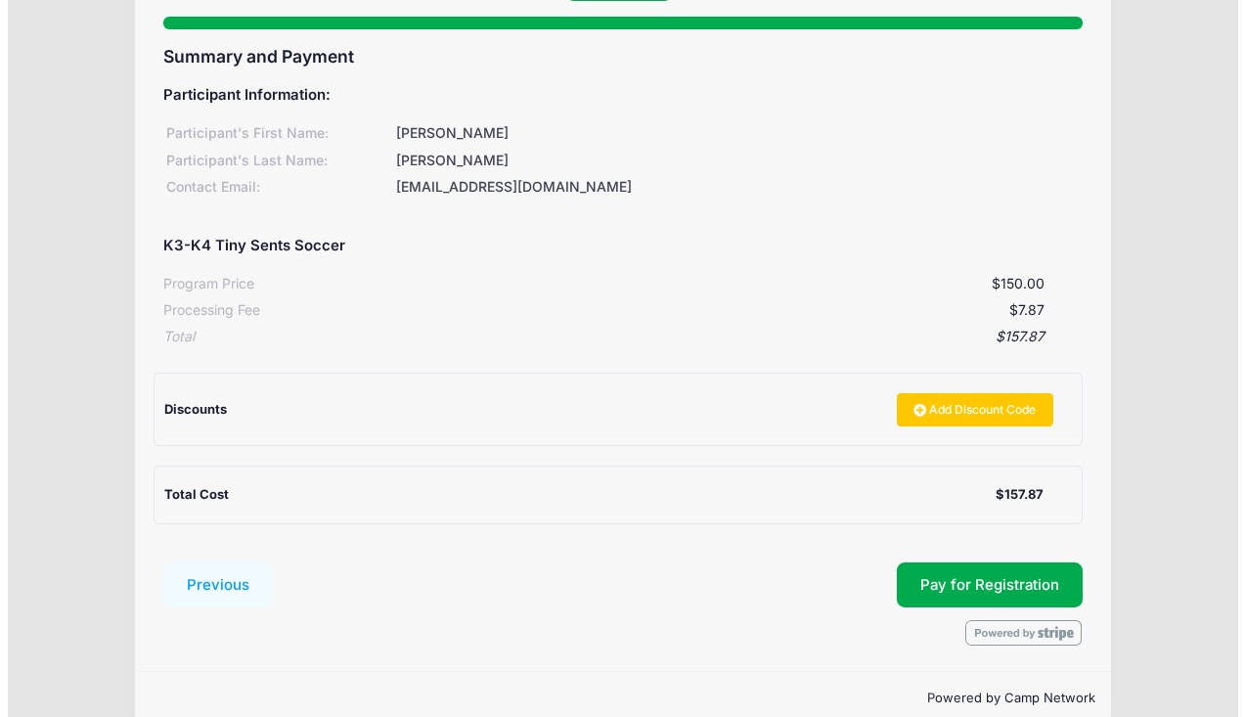
scroll to position [210, 0]
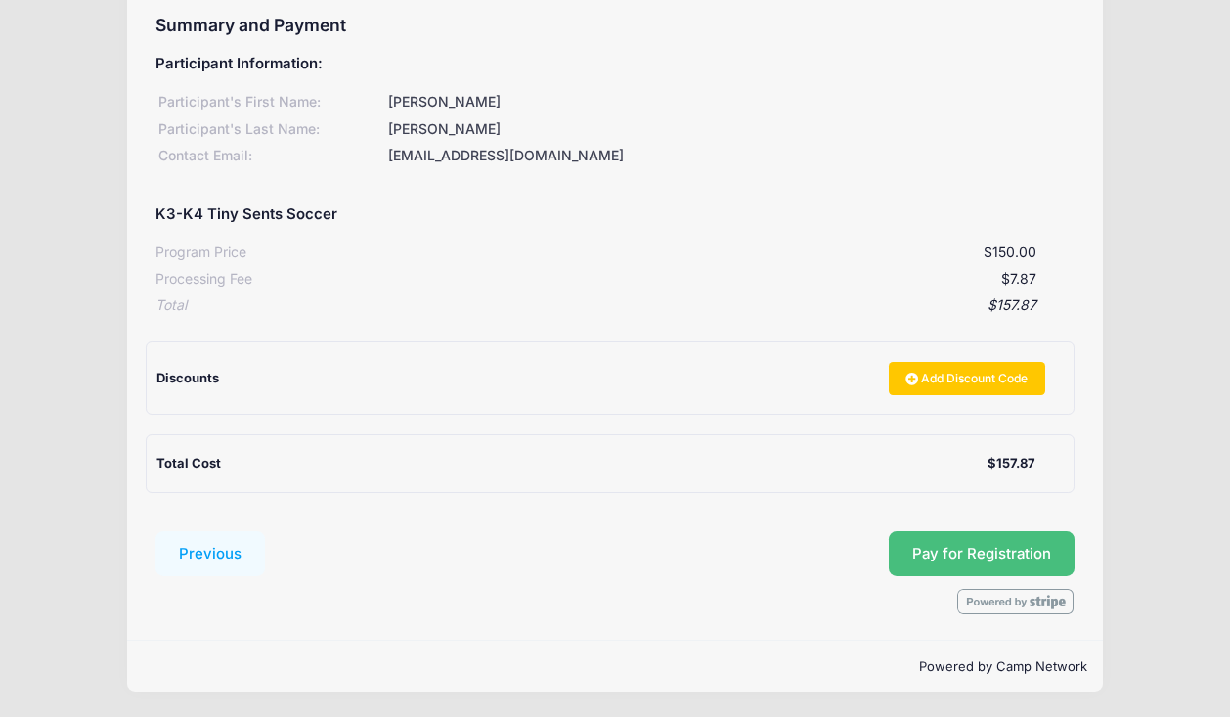
click at [961, 542] on button "Pay for Registration" at bounding box center [982, 553] width 186 height 45
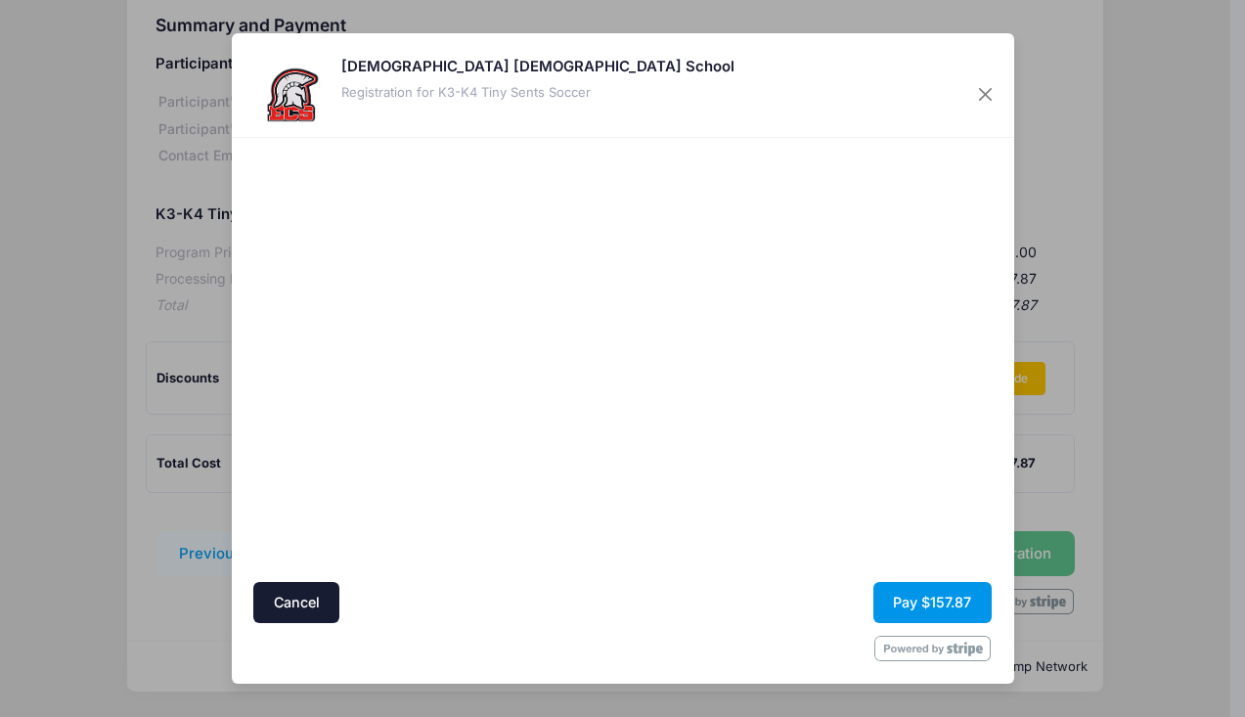
click at [917, 611] on button "Pay $157.87" at bounding box center [932, 603] width 118 height 42
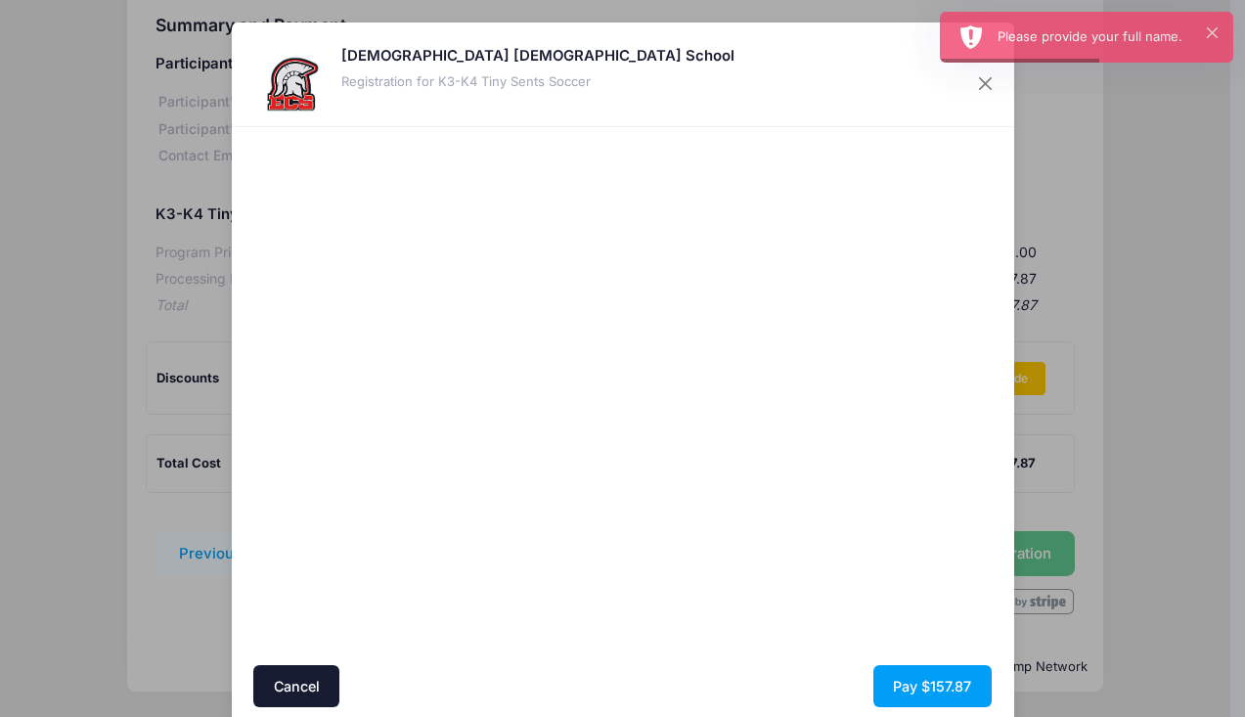
scroll to position [72, 0]
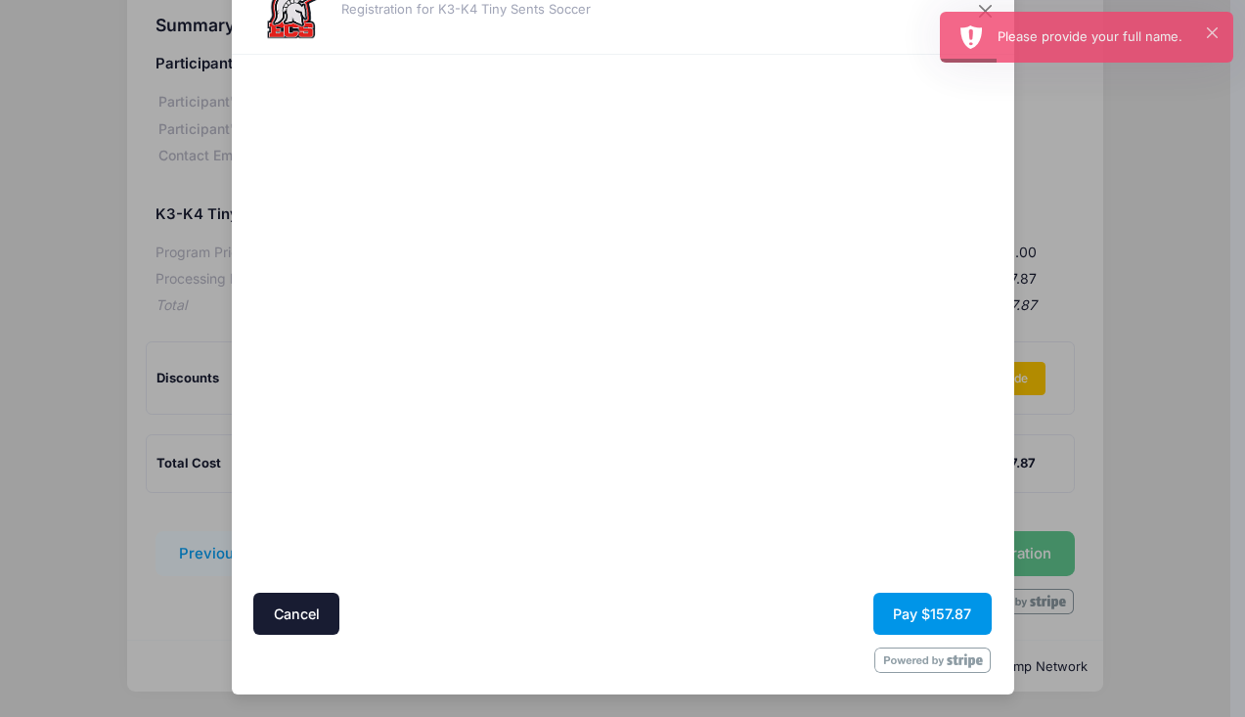
click at [892, 616] on button "Pay $157.87" at bounding box center [932, 613] width 118 height 42
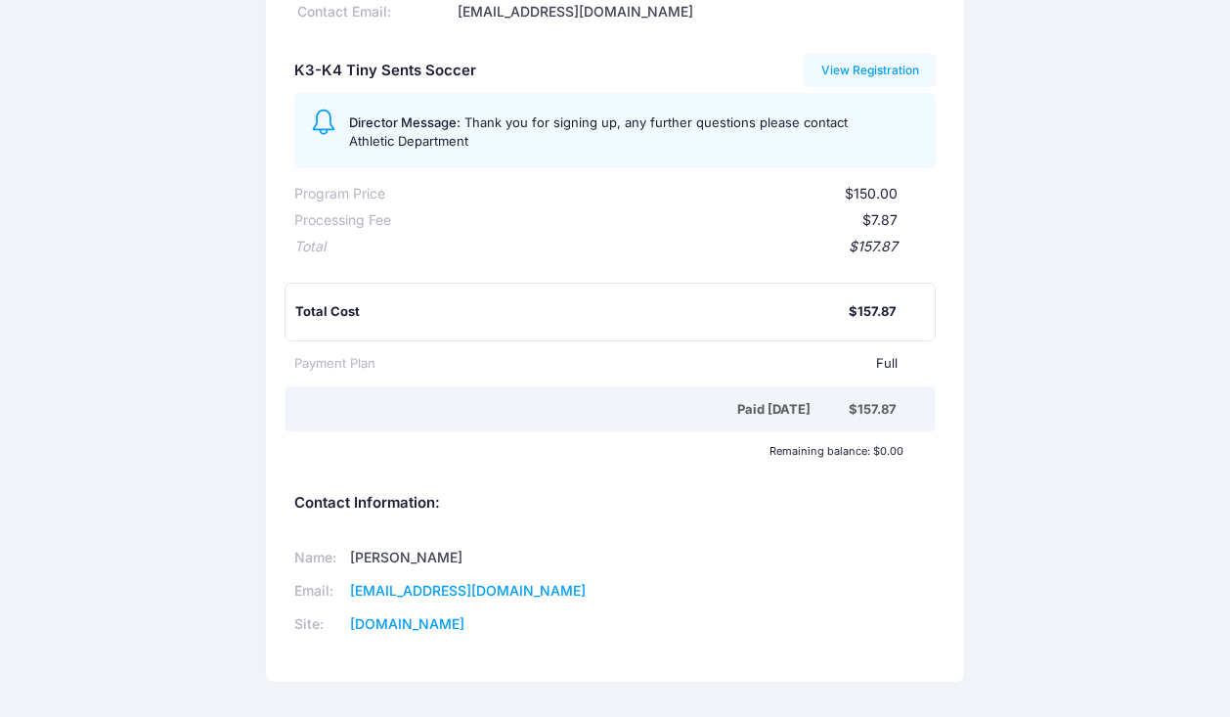
scroll to position [298, 0]
